Goal: Task Accomplishment & Management: Manage account settings

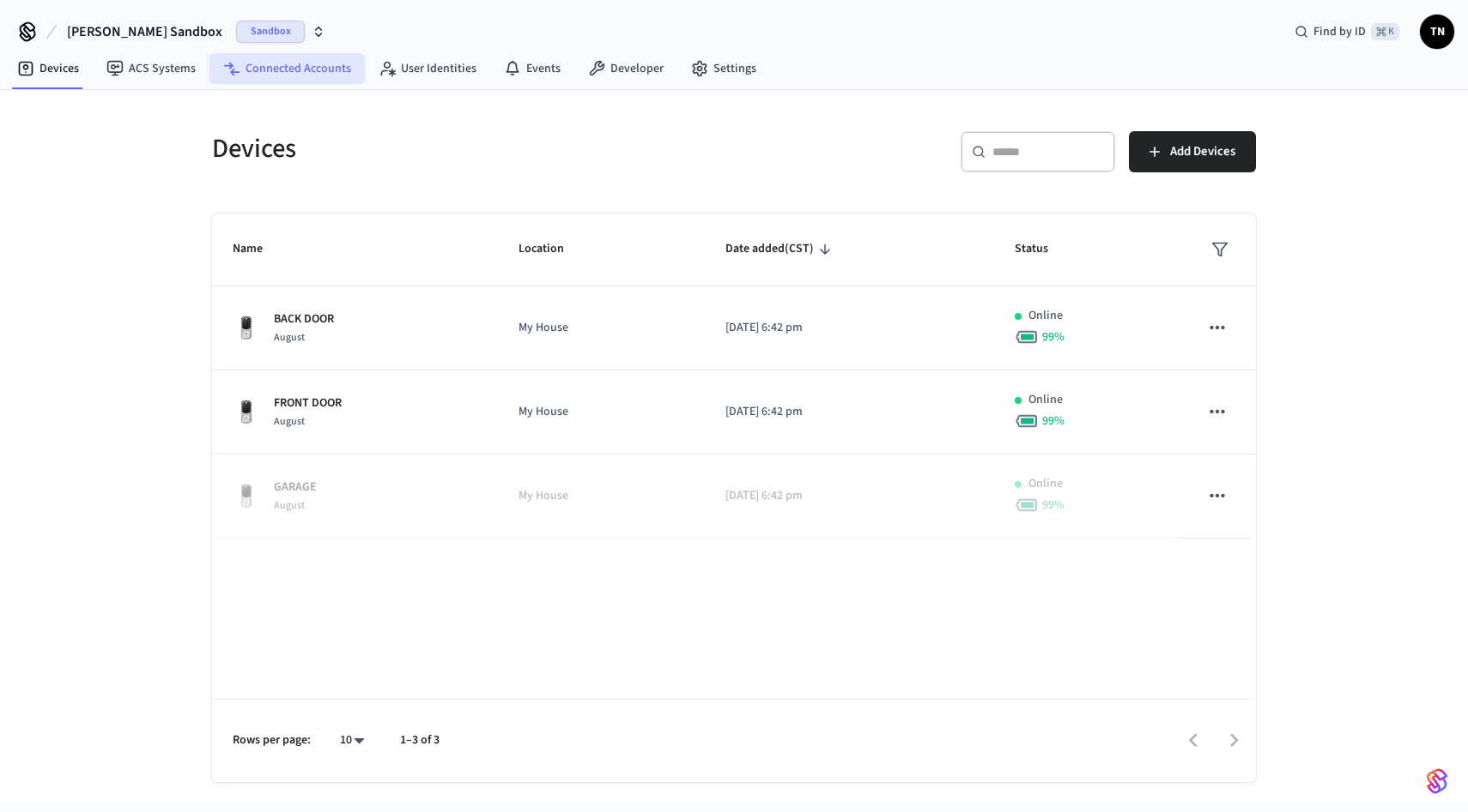
click at [209, 63] on link "Connected Accounts" at bounding box center [286, 68] width 155 height 30
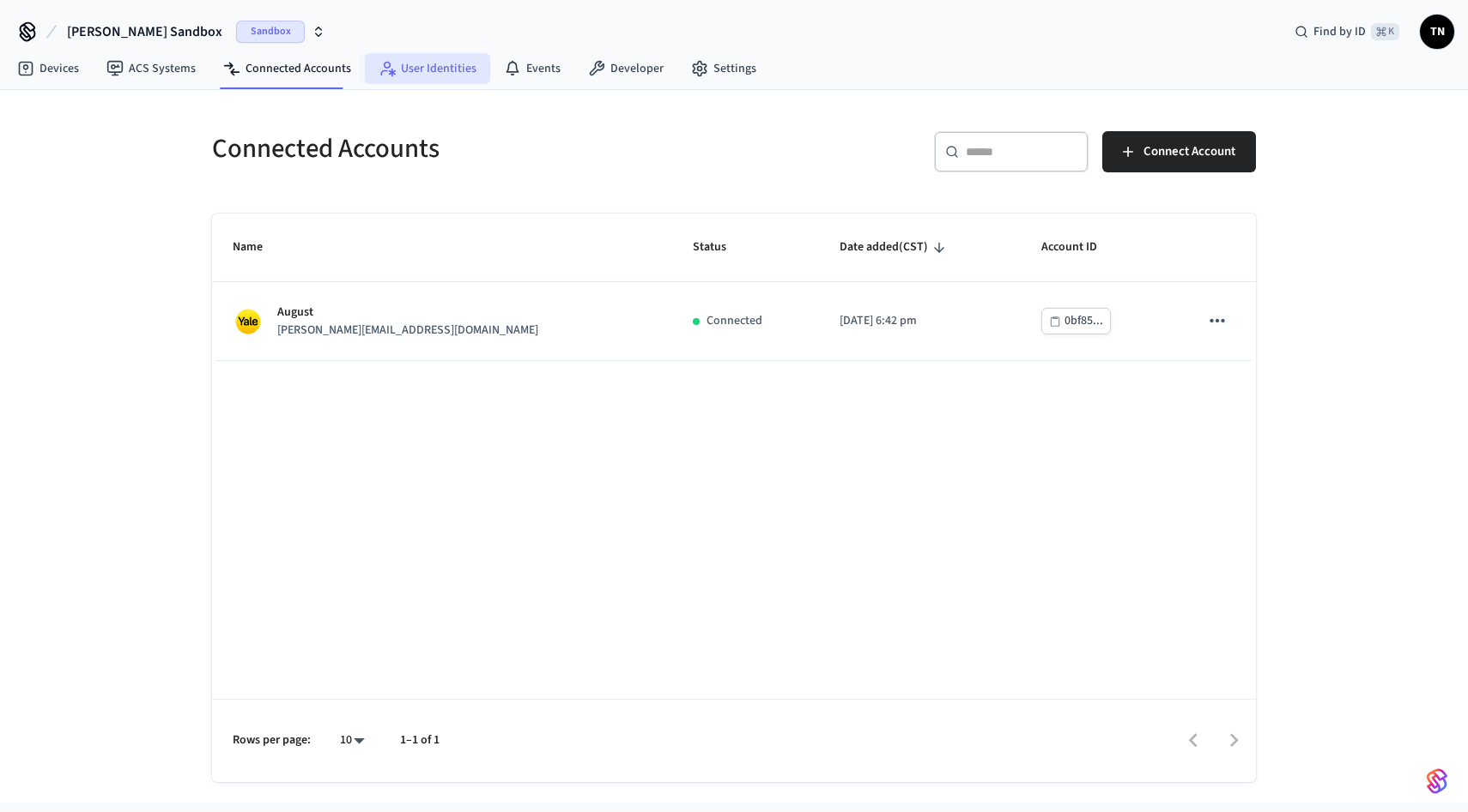
click at [410, 63] on link "User Identities" at bounding box center [427, 68] width 126 height 30
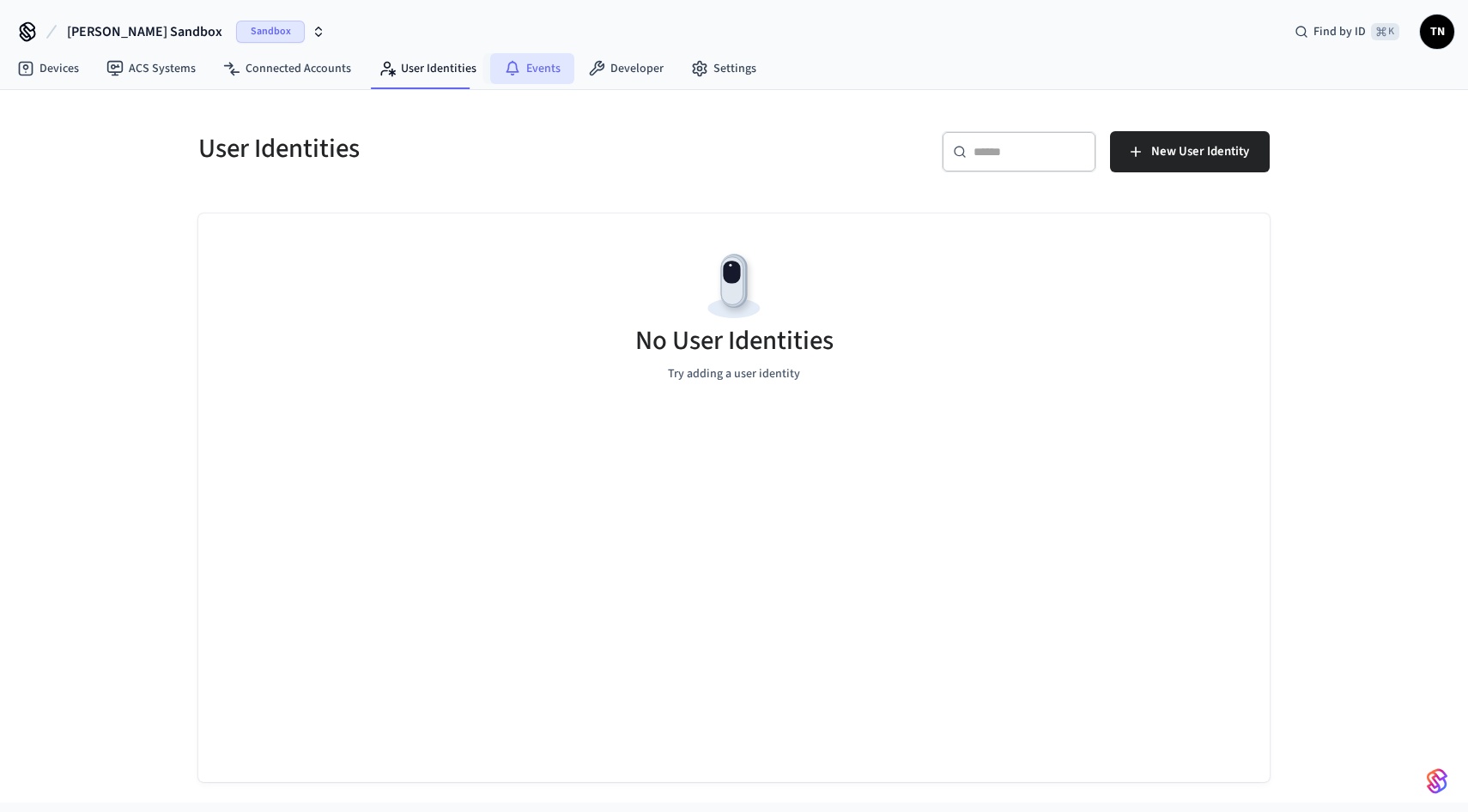
click at [527, 66] on link "Events" at bounding box center [532, 68] width 84 height 30
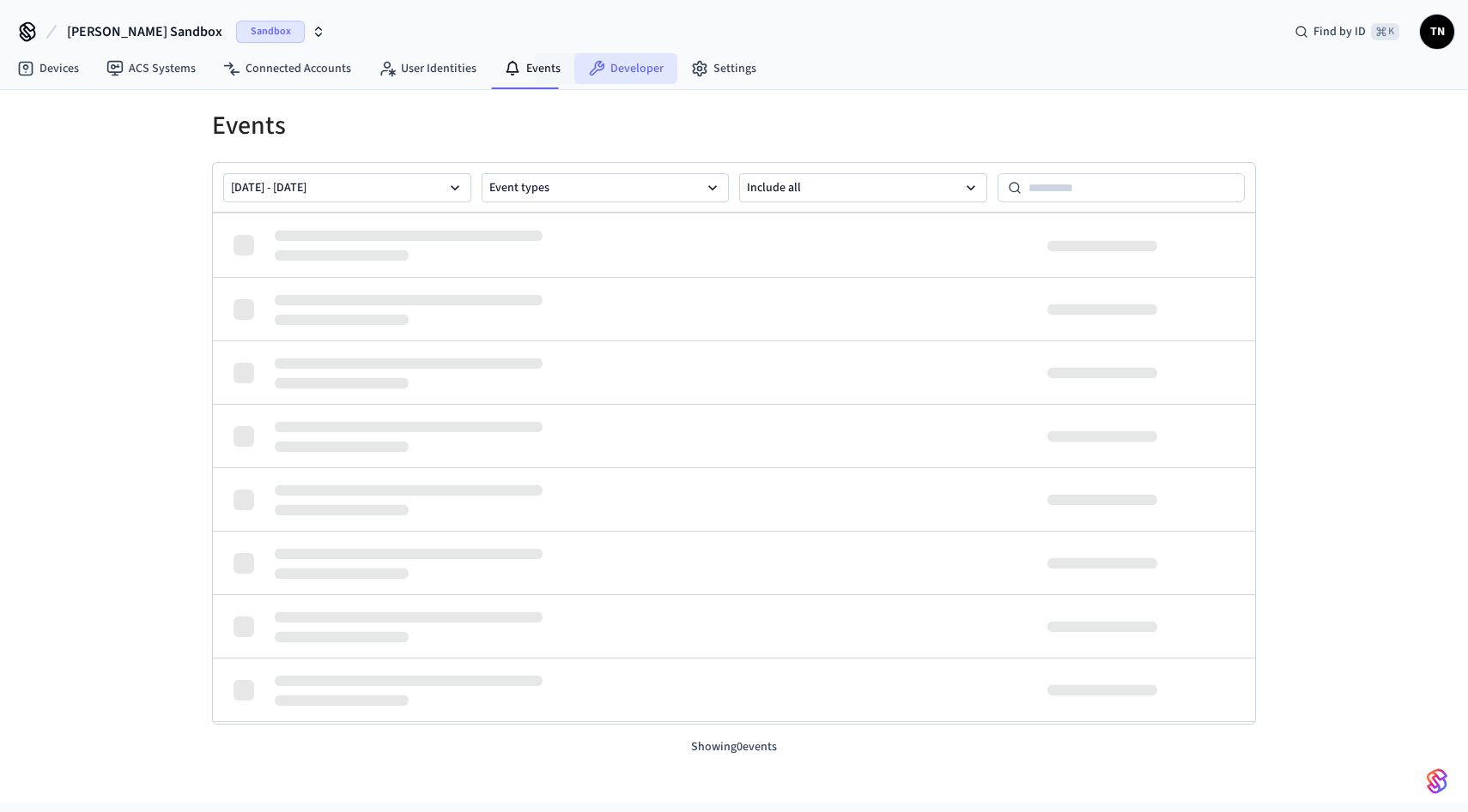
click at [605, 59] on link "Developer" at bounding box center [626, 68] width 103 height 30
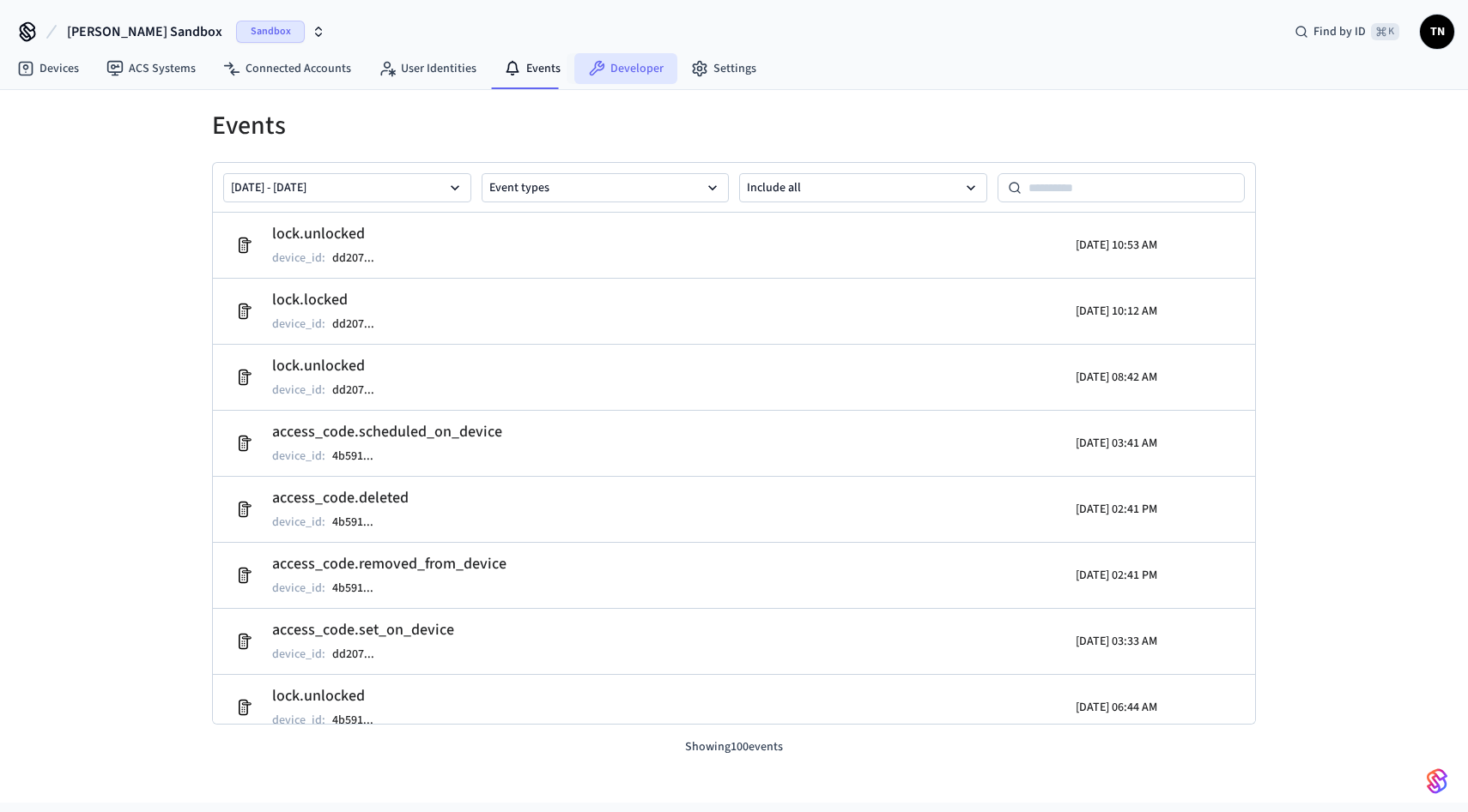
click at [615, 70] on link "Developer" at bounding box center [626, 68] width 103 height 30
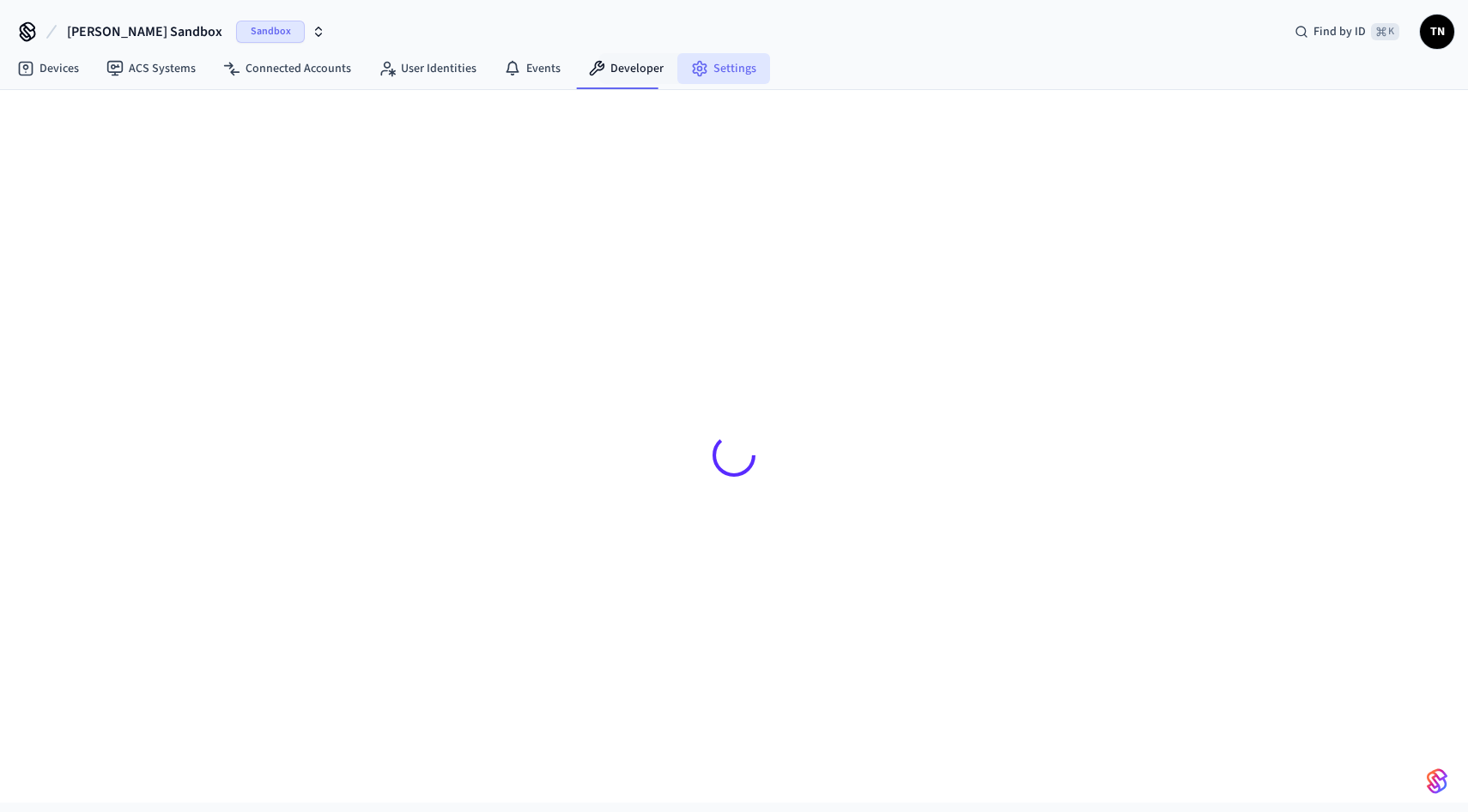
click at [692, 53] on link "Settings" at bounding box center [723, 68] width 92 height 30
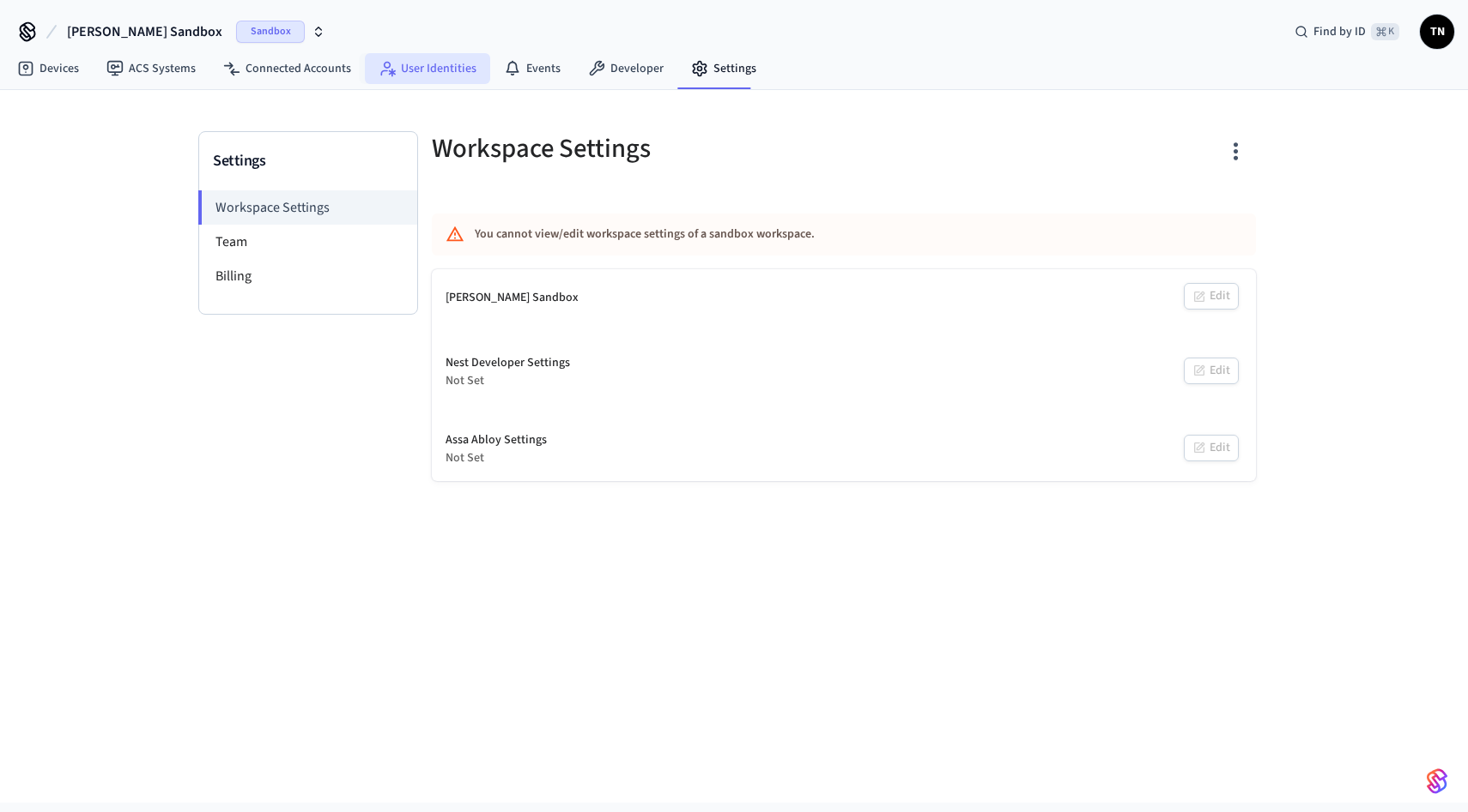
click at [456, 63] on link "User Identities" at bounding box center [427, 68] width 126 height 30
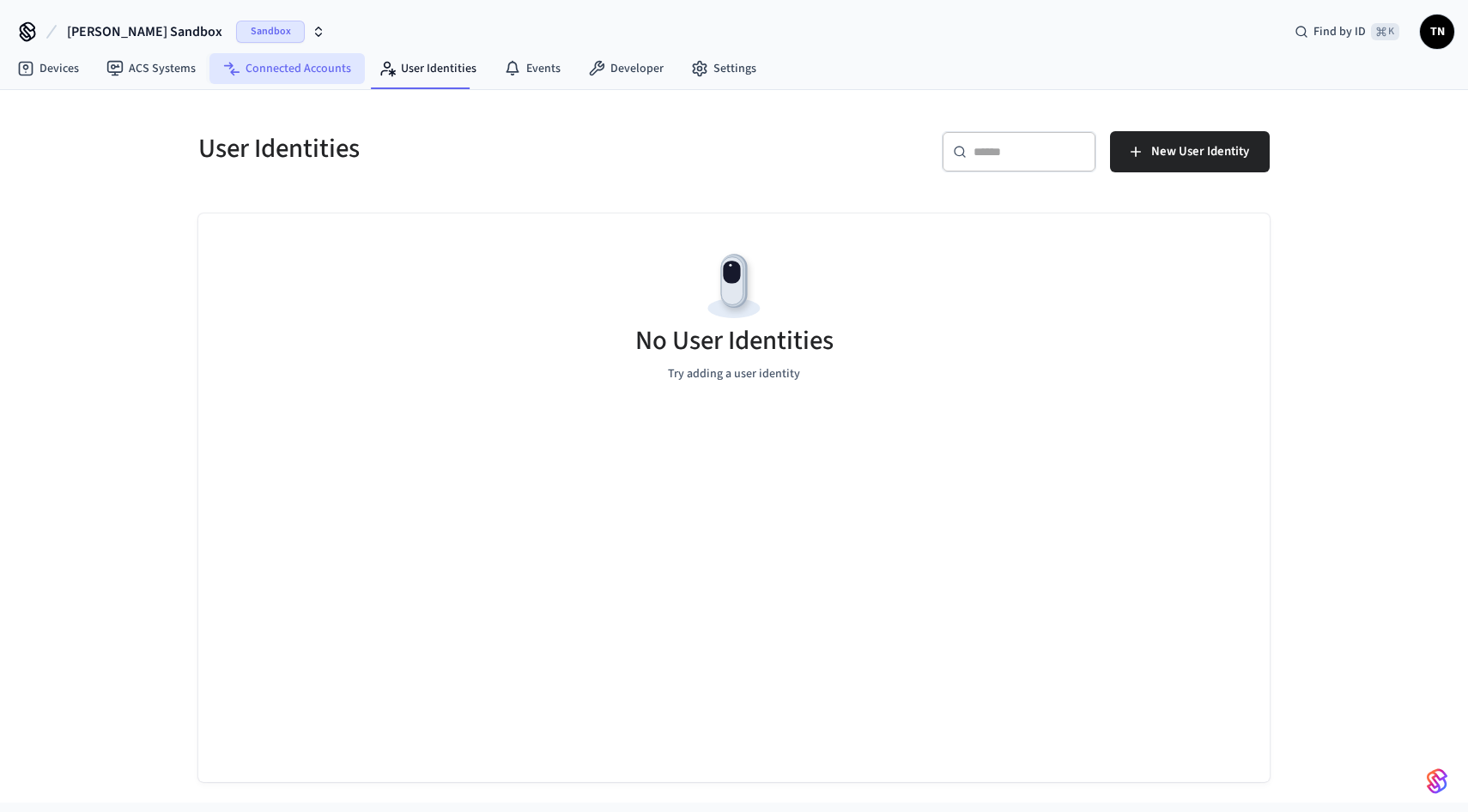
click at [354, 62] on link "Connected Accounts" at bounding box center [286, 68] width 155 height 30
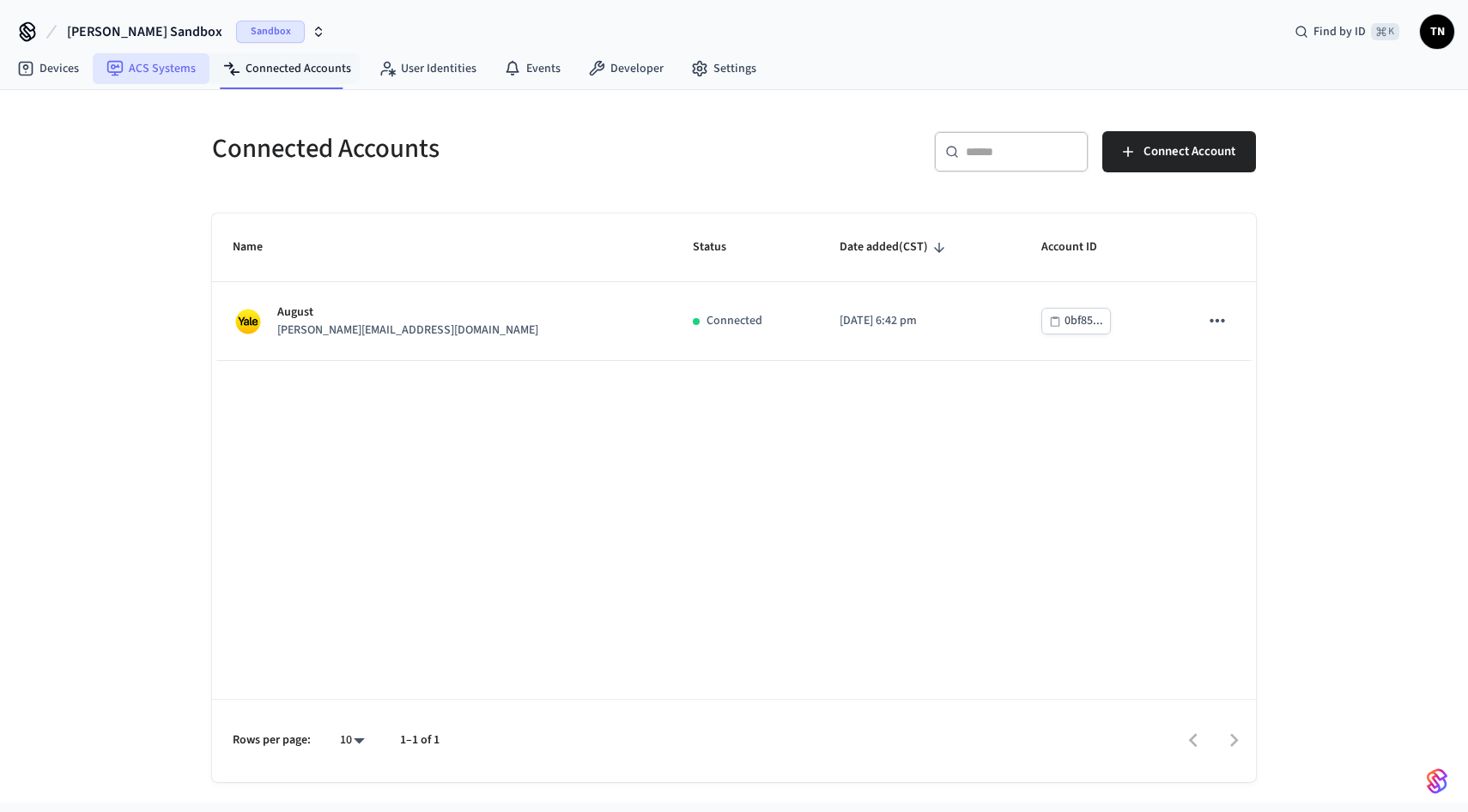
click at [172, 73] on link "ACS Systems" at bounding box center [150, 68] width 117 height 30
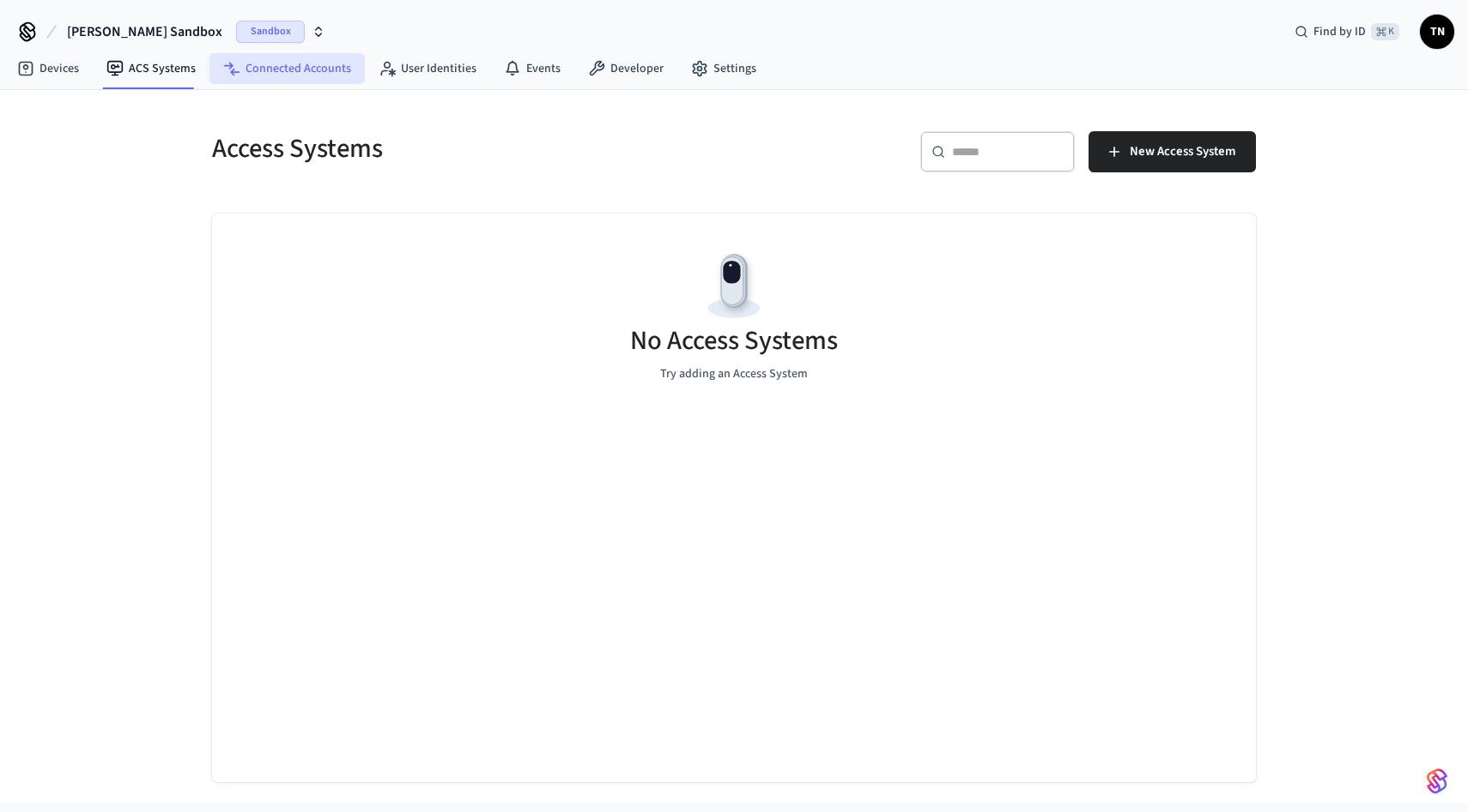
click at [268, 63] on link "Connected Accounts" at bounding box center [286, 68] width 155 height 30
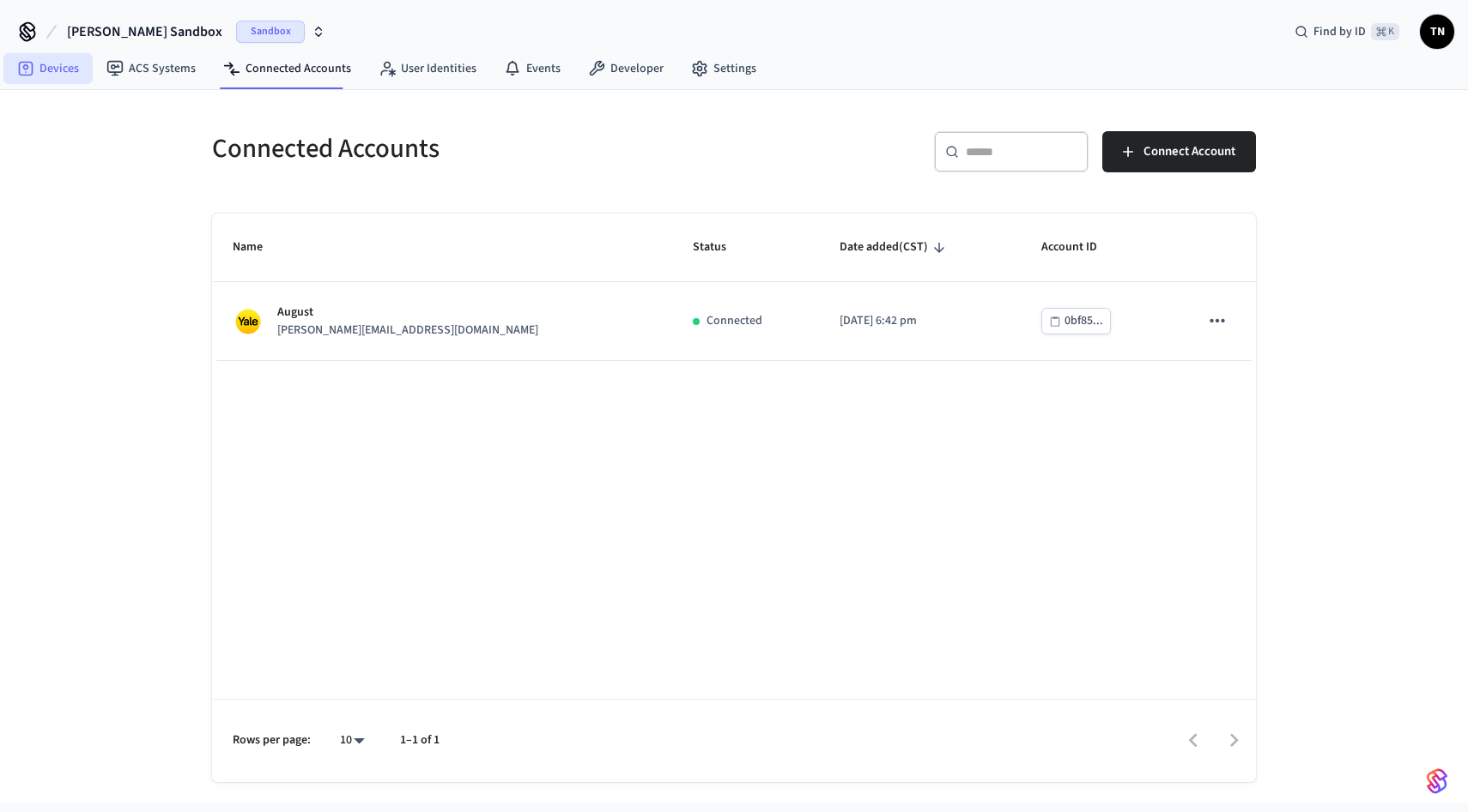
click at [86, 75] on link "Devices" at bounding box center [49, 68] width 89 height 30
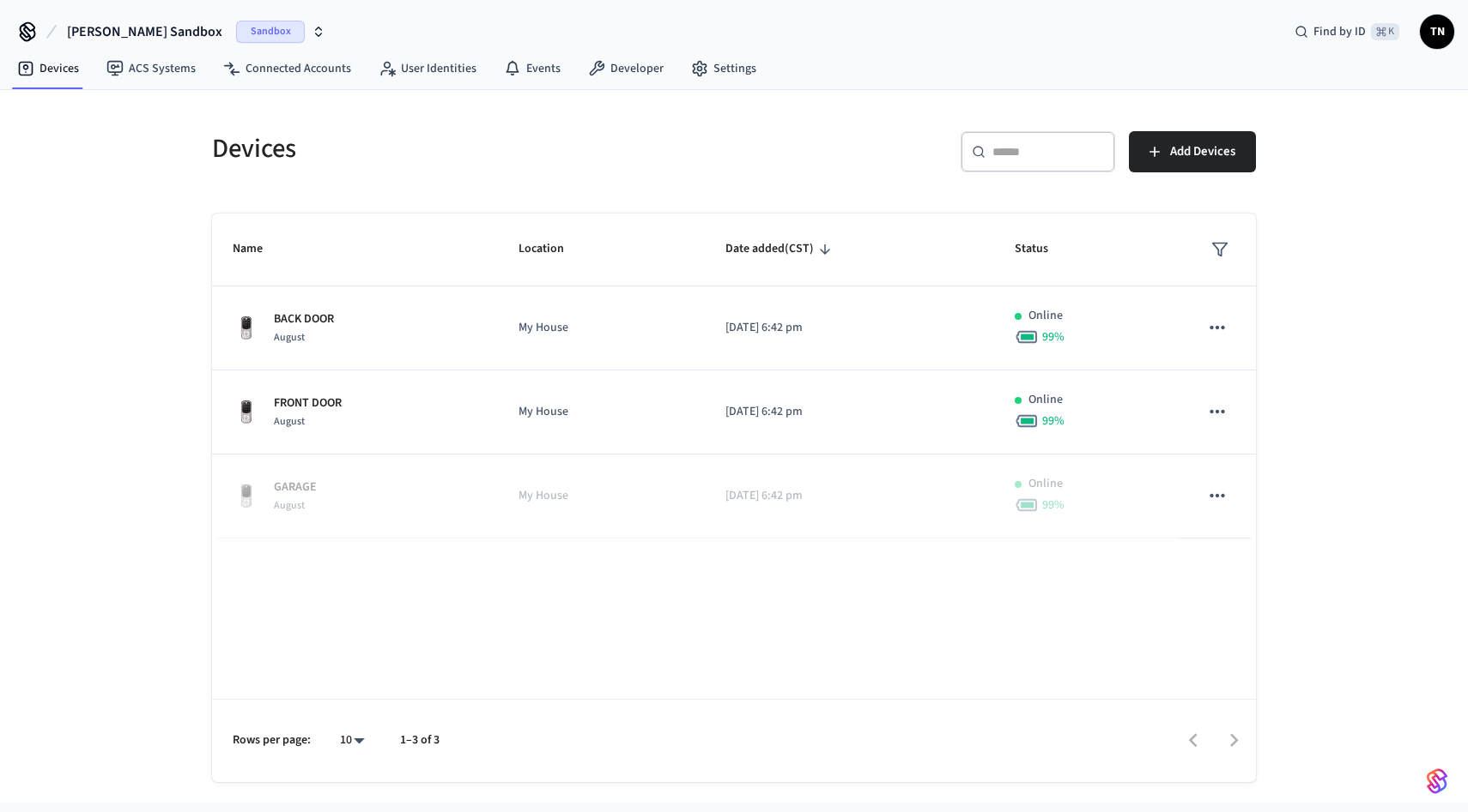
click at [421, 652] on div "Name Location Date added (CST) Status BACK DOOR August My House [DATE] 6:42 pm …" at bounding box center [734, 498] width 1044 height 569
click at [457, 628] on div "Name Location Date added (CST) Status BACK DOOR August My House [DATE] 6:42 pm …" at bounding box center [734, 498] width 1044 height 569
click at [272, 90] on div "Devices ​ ​ Add Devices Name Location Date added (CST) Status BACK DOOR August …" at bounding box center [734, 436] width 1099 height 692
click at [558, 54] on link "Events" at bounding box center [532, 68] width 84 height 30
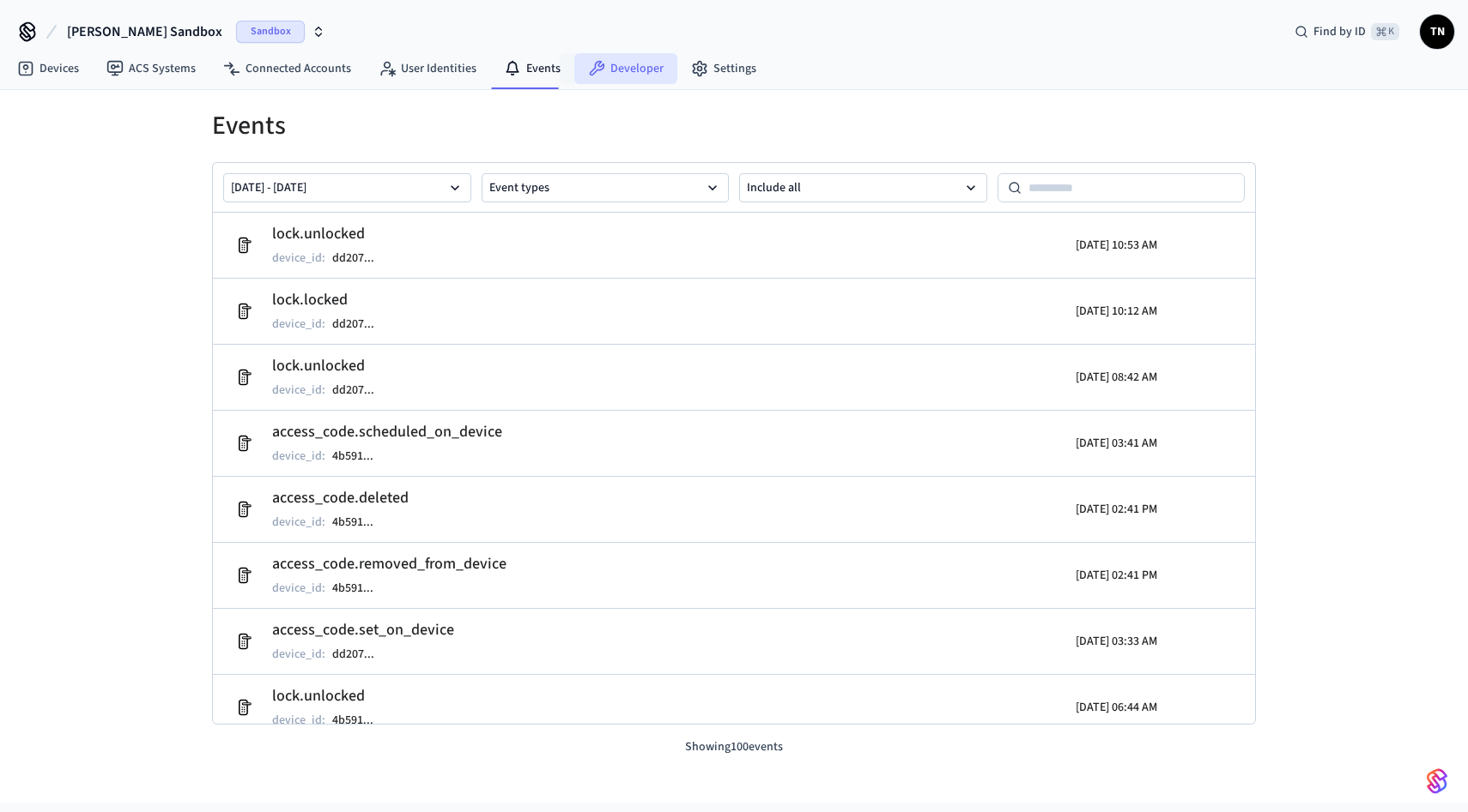
click at [618, 67] on link "Developer" at bounding box center [626, 68] width 103 height 30
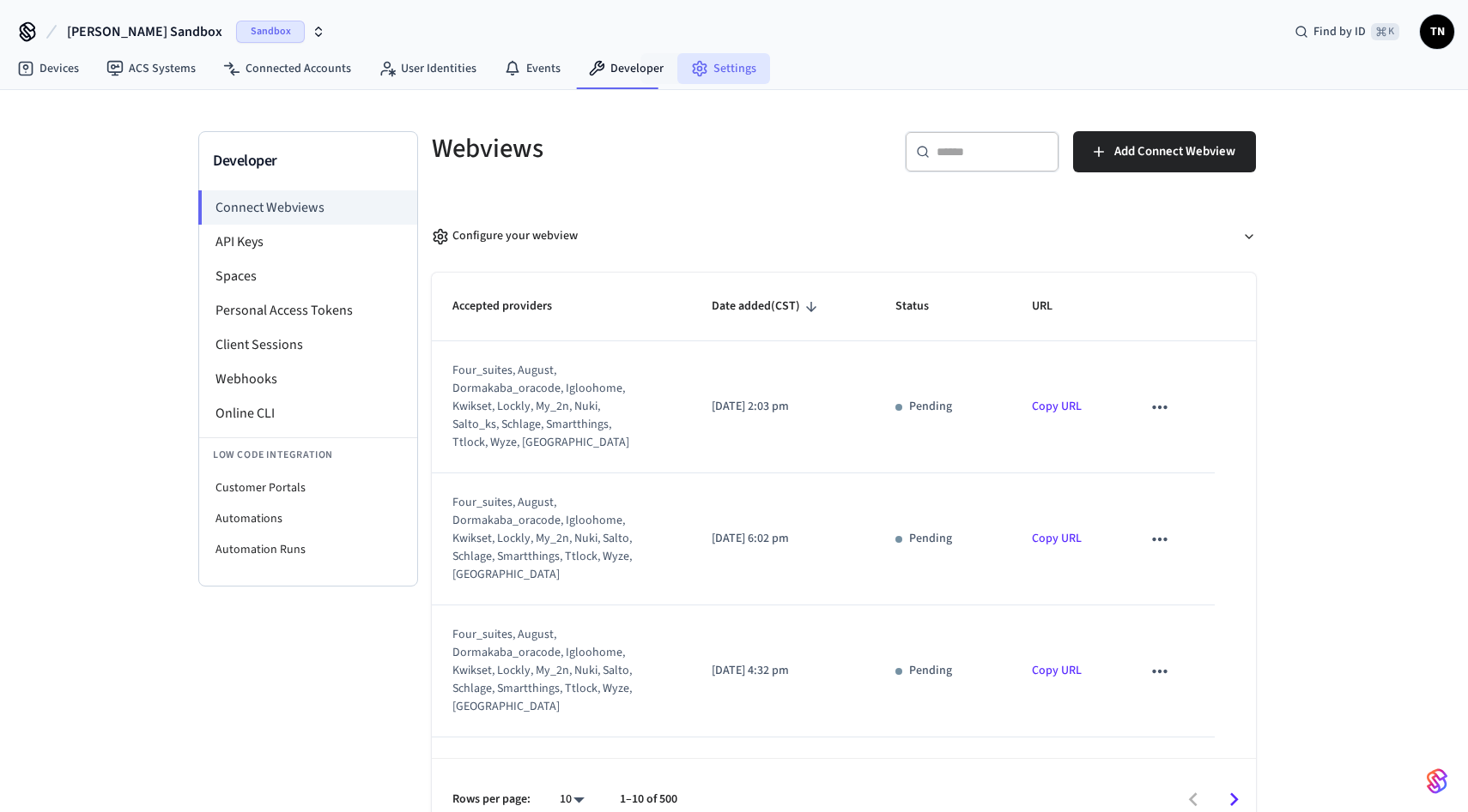
click at [698, 67] on circle at bounding box center [700, 68] width 5 height 5
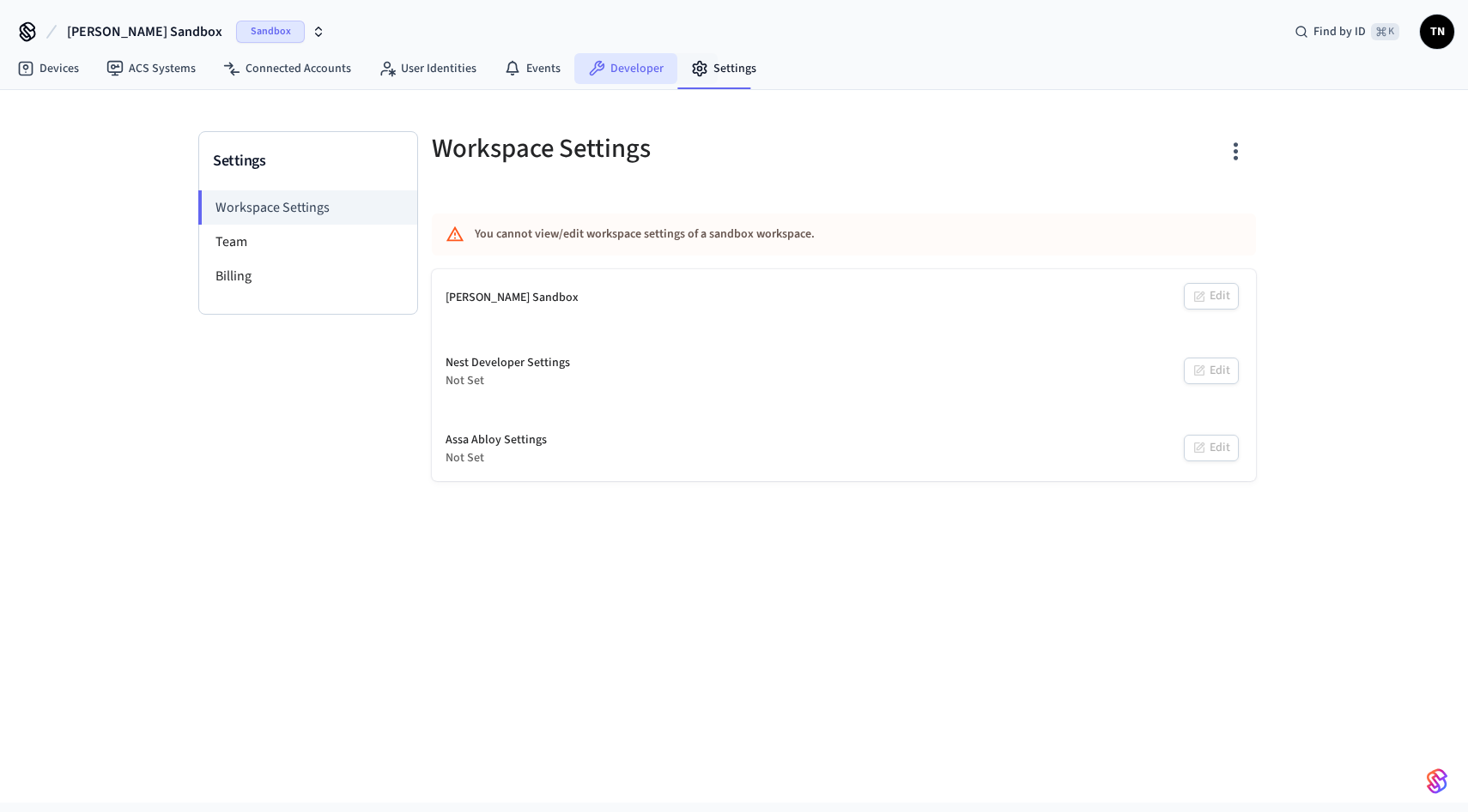
click at [577, 66] on link "Developer" at bounding box center [626, 68] width 103 height 30
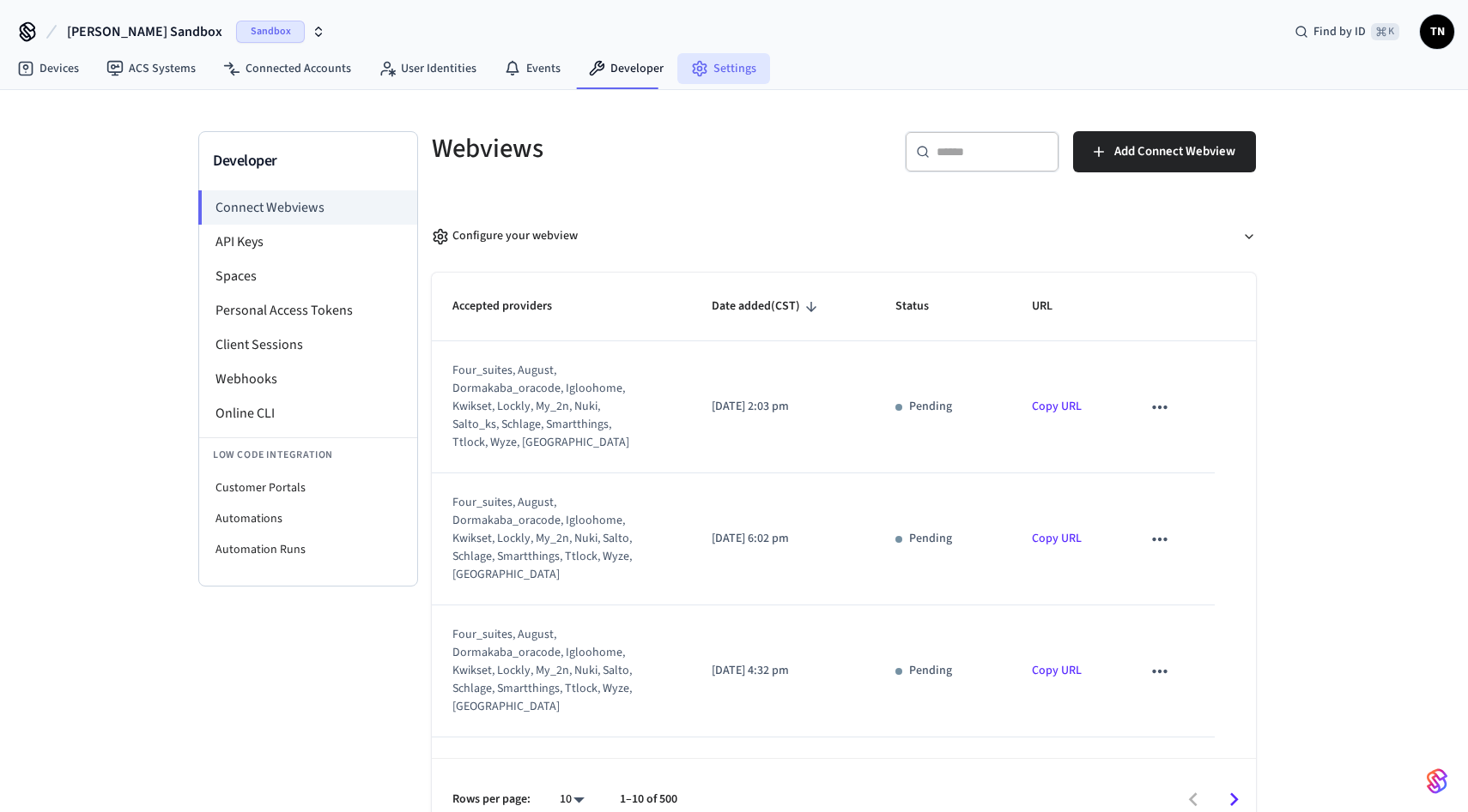
click at [692, 61] on icon at bounding box center [699, 68] width 17 height 17
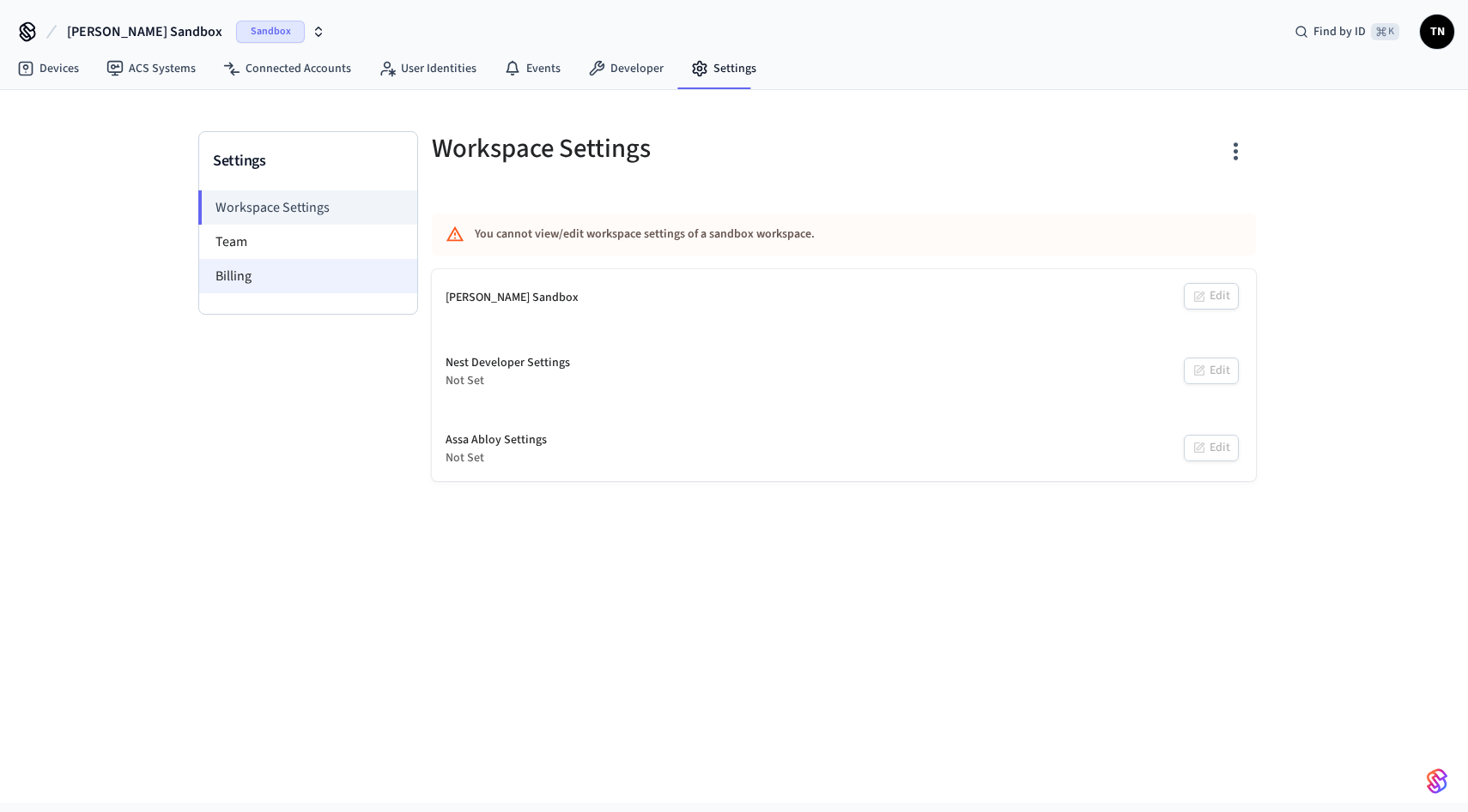
click at [252, 293] on li "Billing" at bounding box center [307, 276] width 218 height 34
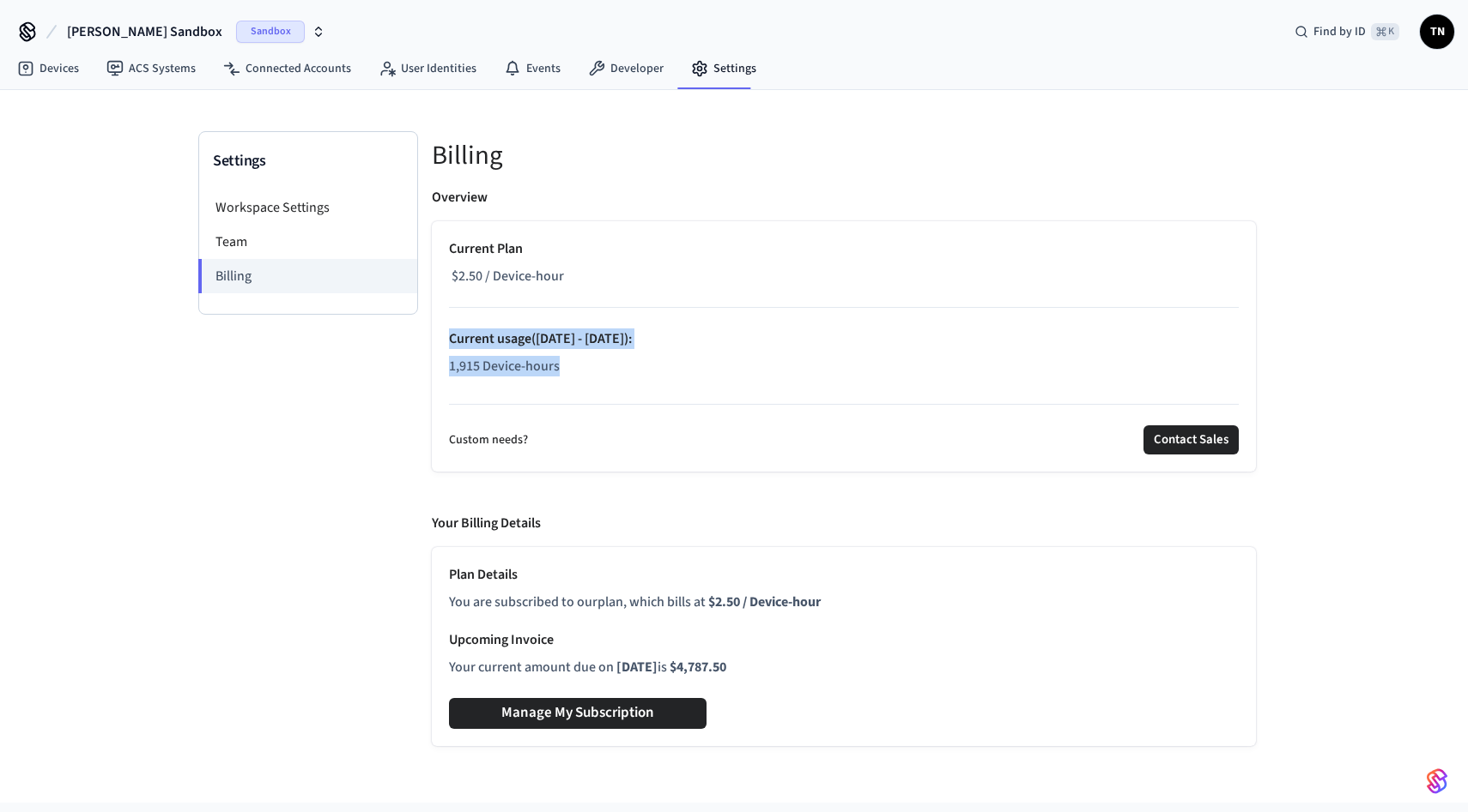
drag, startPoint x: 594, startPoint y: 368, endPoint x: 453, endPoint y: 329, distance: 146.3
click at [453, 329] on div "Current Plan $2.50 / Device-hour Current usage ([DATE] - [DATE]) : 1,915 Device…" at bounding box center [844, 311] width 790 height 145
drag, startPoint x: 604, startPoint y: 370, endPoint x: 520, endPoint y: 347, distance: 87.1
click at [520, 347] on div "Current Plan $2.50 / Device-hour Current usage ([DATE] - [DATE]) : 1,915 Device…" at bounding box center [844, 311] width 790 height 145
click at [574, 353] on div "Current Plan $2.50 / Device-hour Current usage ([DATE] - [DATE]) : 1,915 Device…" at bounding box center [844, 311] width 790 height 145
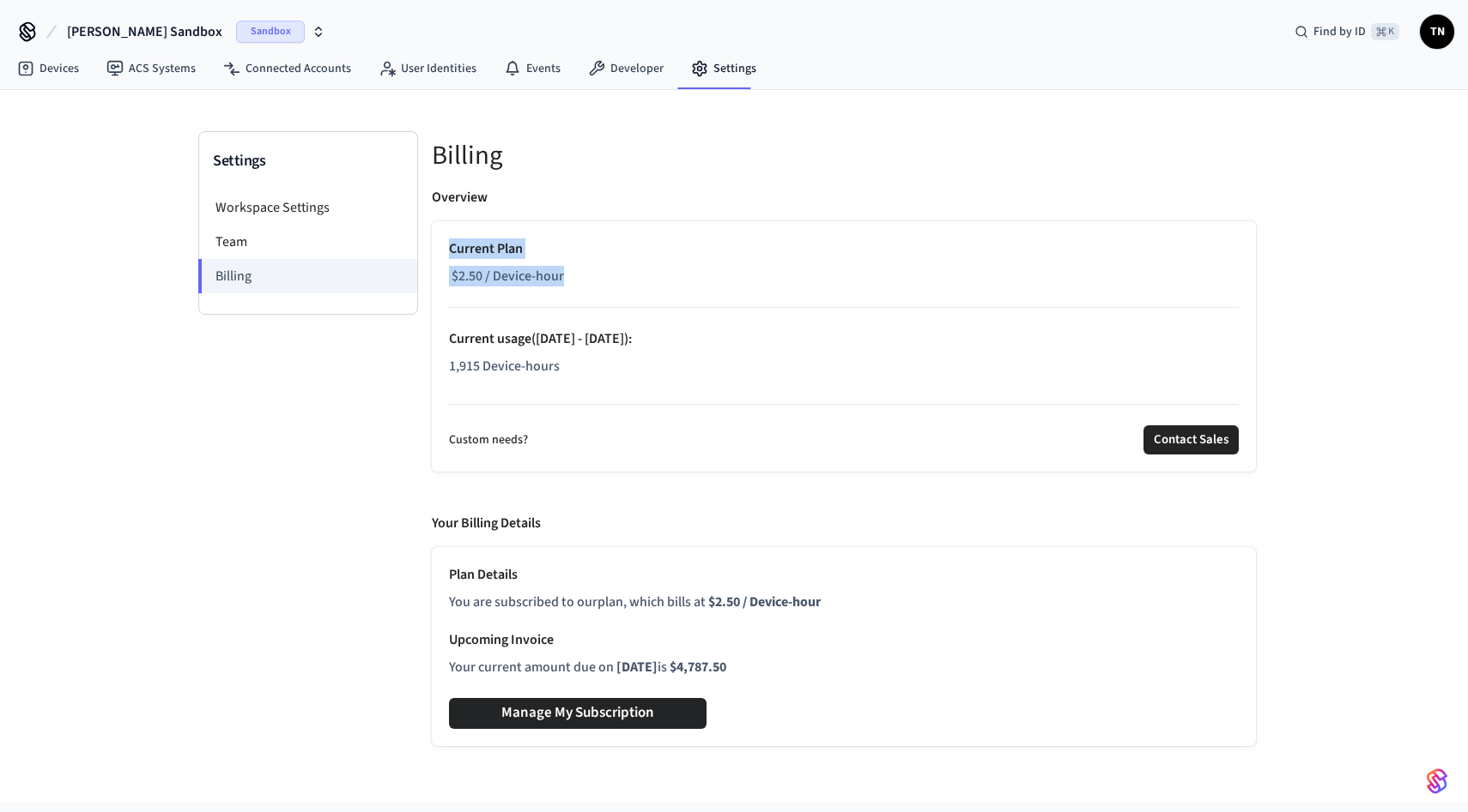
drag, startPoint x: 568, startPoint y: 279, endPoint x: 470, endPoint y: 232, distance: 108.7
click at [470, 232] on div "Current Plan $2.50 / Device-hour Current usage ([DATE] - [DATE]) : 1,915 Device…" at bounding box center [844, 346] width 824 height 250
click at [539, 260] on div "Current Plan $2.50 / Device-hour Current usage ([DATE] - [DATE]) : 1,915 Device…" at bounding box center [844, 311] width 790 height 145
drag, startPoint x: 563, startPoint y: 273, endPoint x: 453, endPoint y: 237, distance: 115.7
click at [453, 237] on div "Current Plan $2.50 / Device-hour Current usage ([DATE] - [DATE]) : 1,915 Device…" at bounding box center [844, 346] width 824 height 250
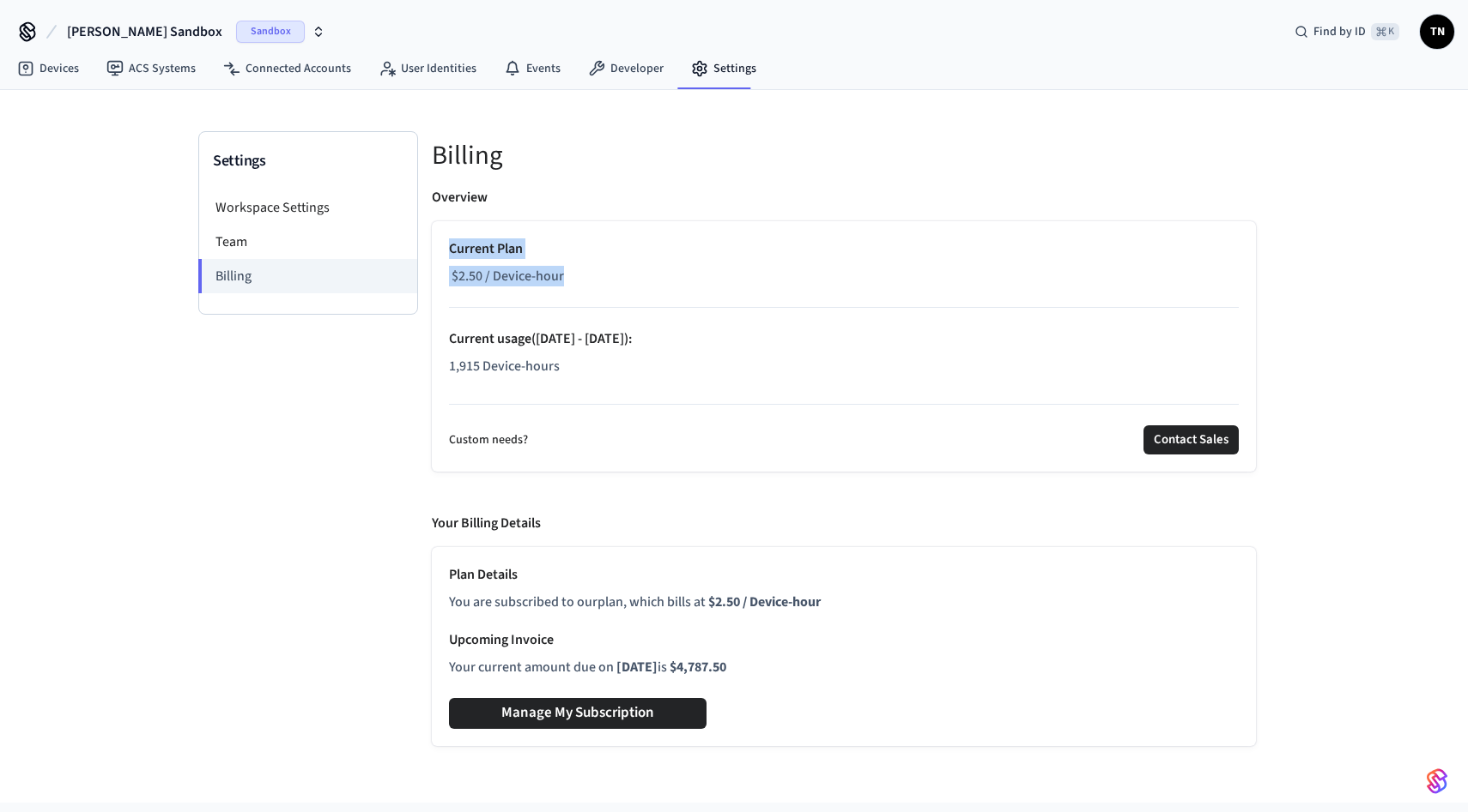
click at [588, 358] on p "1,915 Device-hours" at bounding box center [844, 366] width 790 height 21
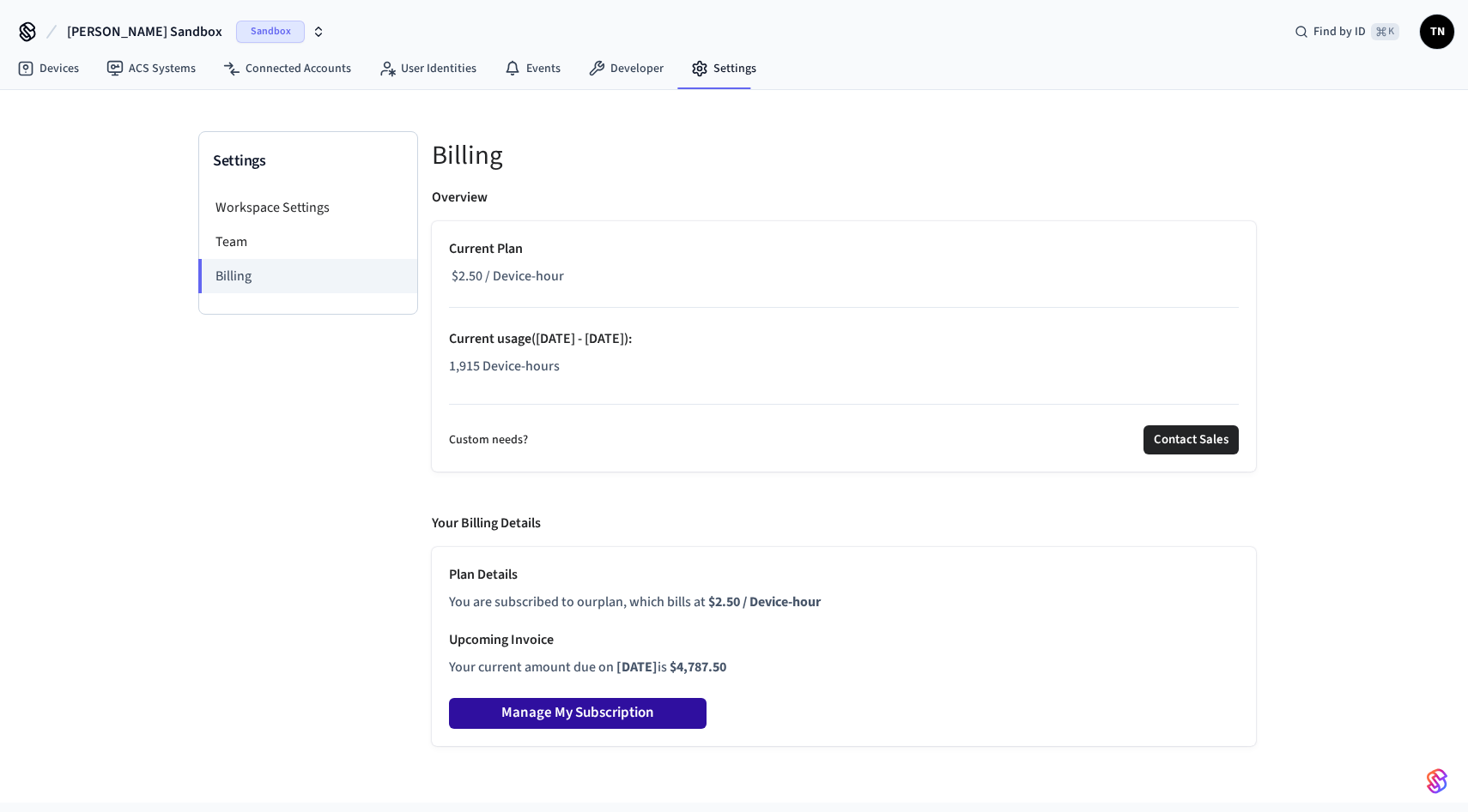
click at [569, 721] on button "Manage My Subscription" at bounding box center [577, 713] width 258 height 30
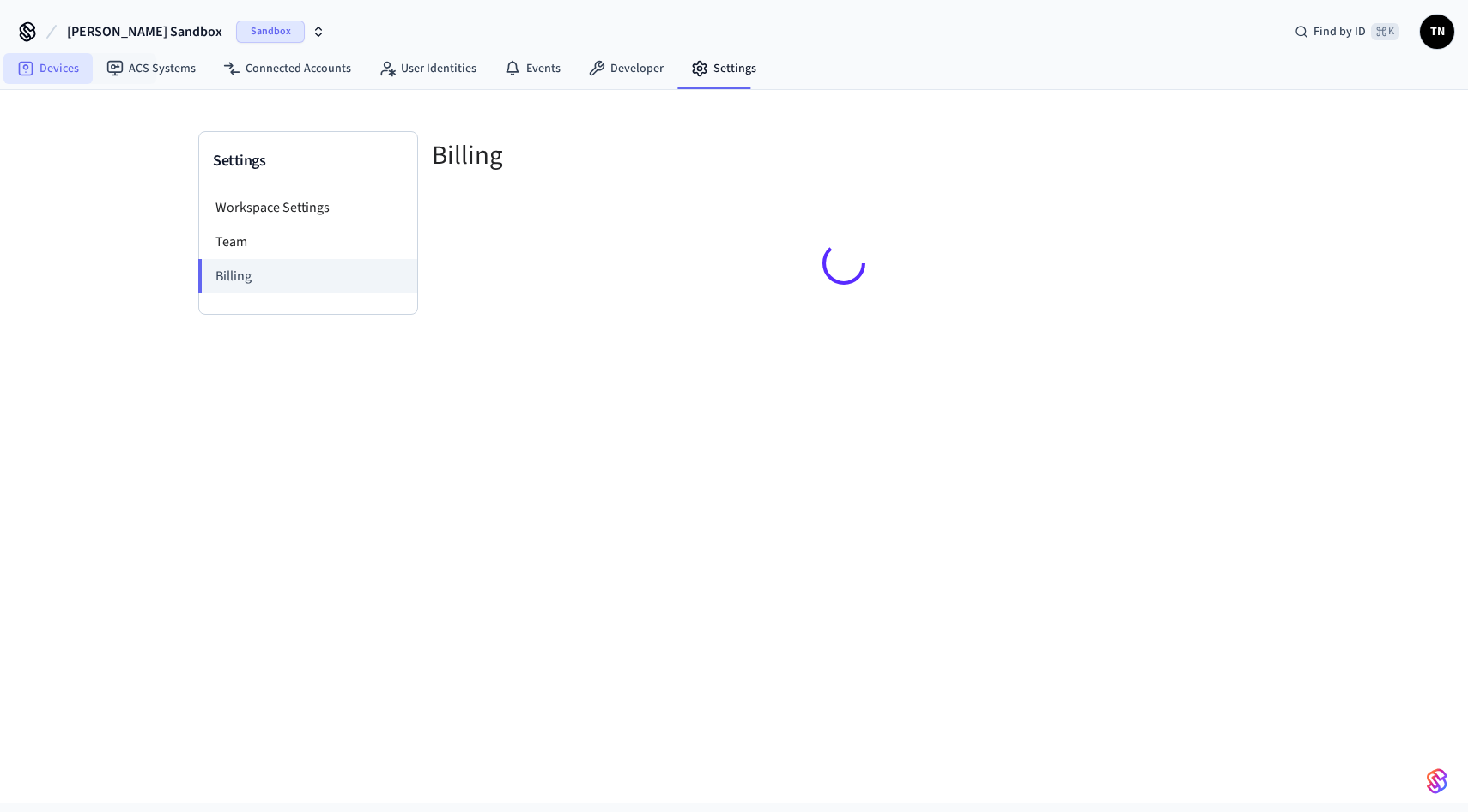
click at [68, 67] on link "Devices" at bounding box center [49, 68] width 89 height 30
